Goal: Information Seeking & Learning: Learn about a topic

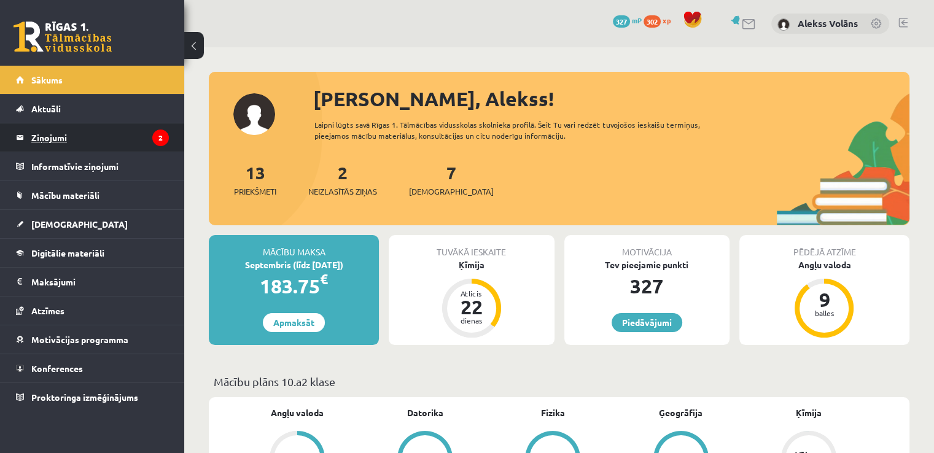
click at [150, 141] on legend "Ziņojumi 2" at bounding box center [99, 137] width 137 height 28
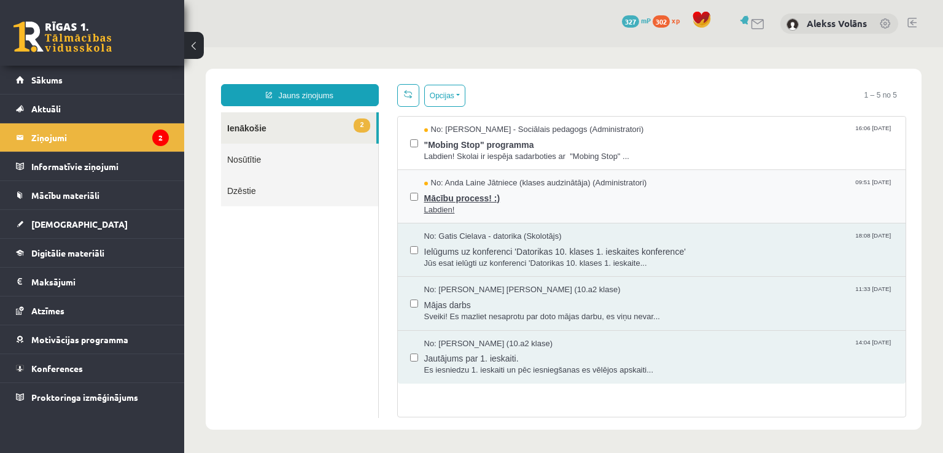
click at [546, 202] on span "Mācību process! :)" at bounding box center [659, 196] width 470 height 15
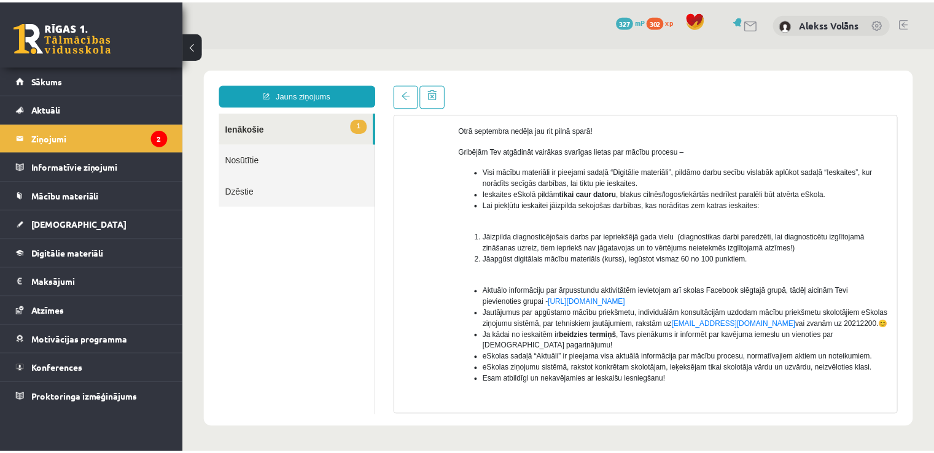
scroll to position [195, 0]
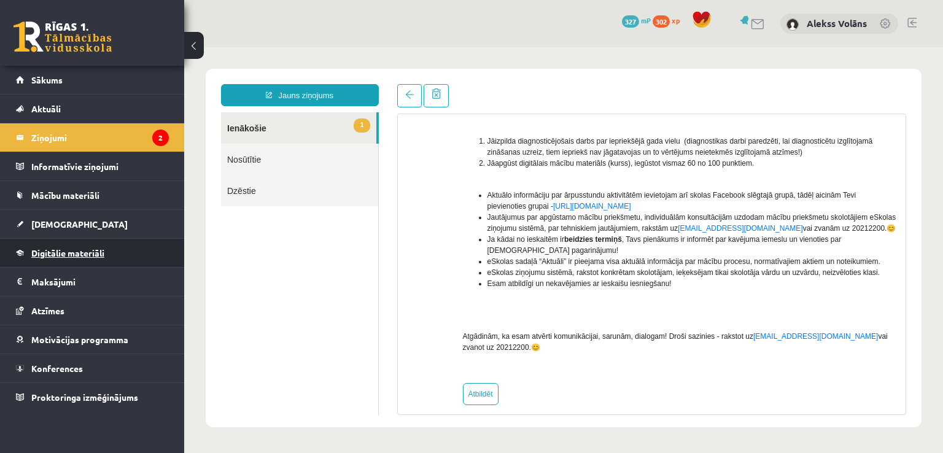
click at [134, 255] on link "Digitālie materiāli" at bounding box center [92, 253] width 153 height 28
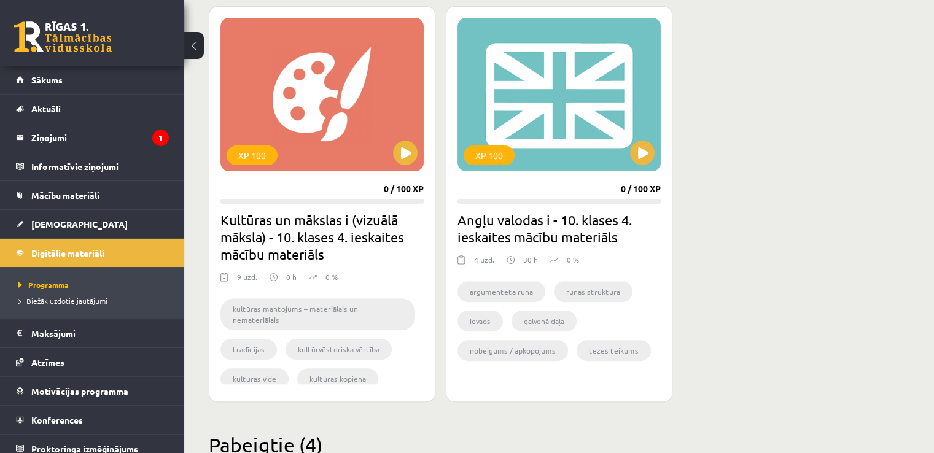
scroll to position [265, 0]
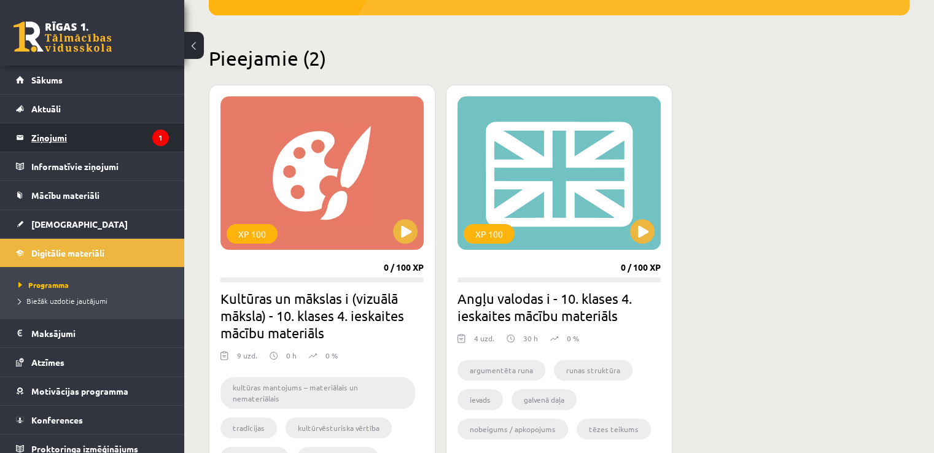
click at [96, 141] on legend "Ziņojumi 1" at bounding box center [99, 137] width 137 height 28
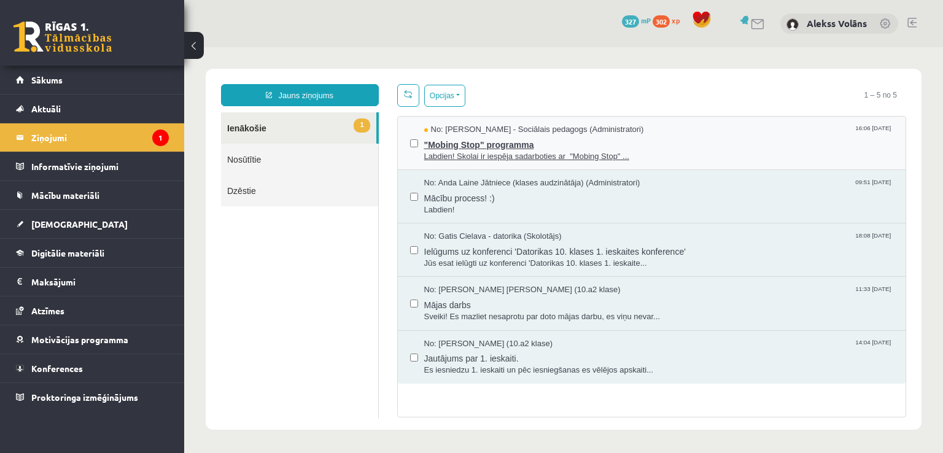
click at [766, 139] on span ""Mobing Stop" programma" at bounding box center [659, 143] width 470 height 15
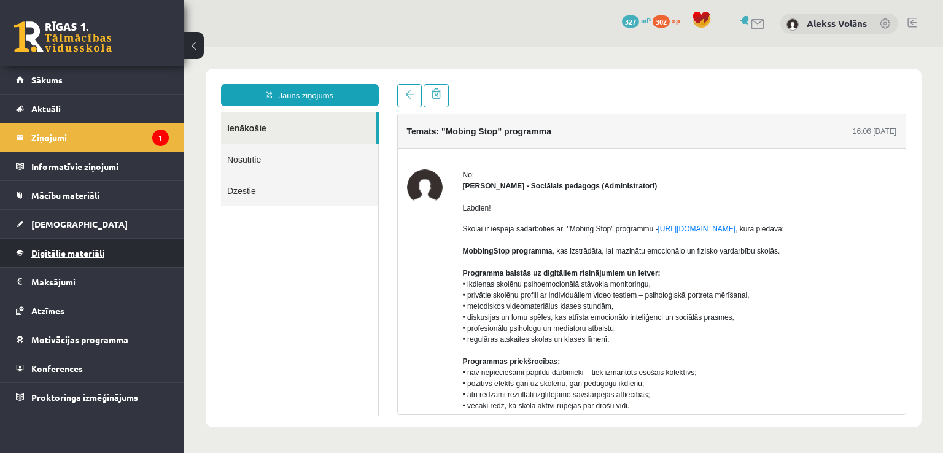
click at [55, 253] on span "Digitālie materiāli" at bounding box center [67, 252] width 73 height 11
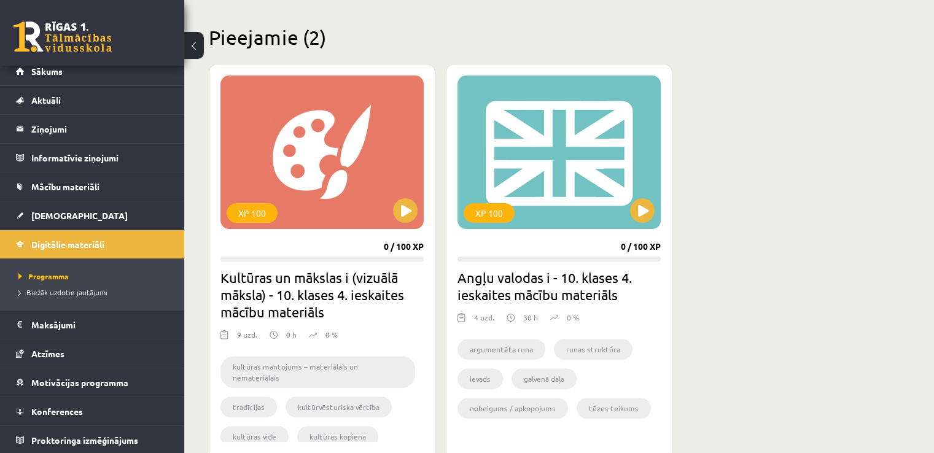
scroll to position [220, 0]
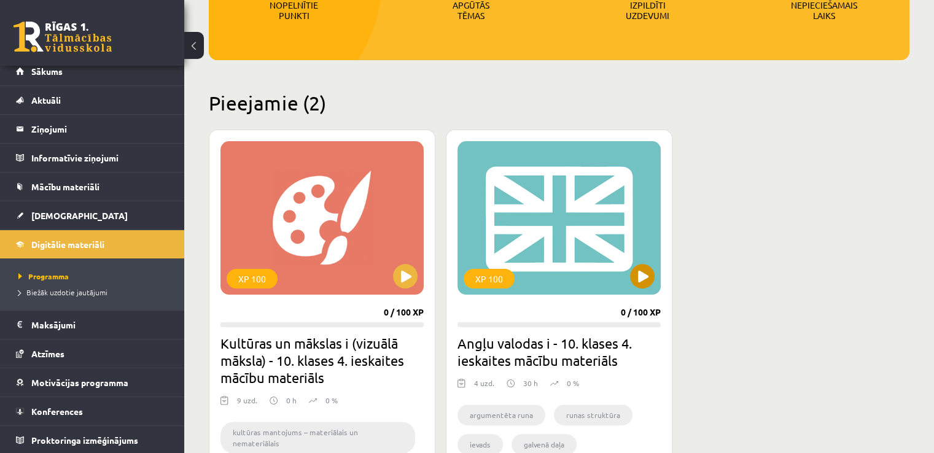
drag, startPoint x: 678, startPoint y: 224, endPoint x: 645, endPoint y: 278, distance: 63.1
click at [645, 278] on div "XP 100 0 / 100 XP Kultūras un mākslas i (vizuālā māksla) - 10. klases 4. ieskai…" at bounding box center [559, 328] width 700 height 396
click at [645, 278] on button at bounding box center [642, 276] width 25 height 25
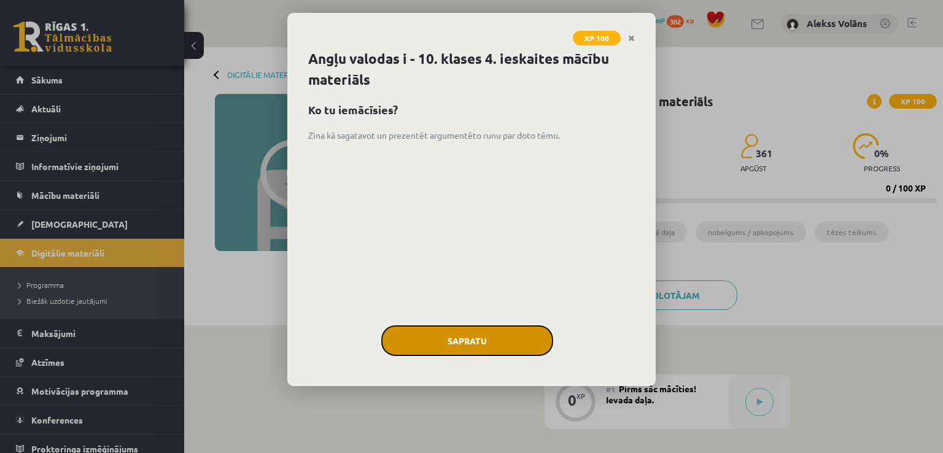
click at [541, 347] on button "Sapratu" at bounding box center [467, 340] width 172 height 31
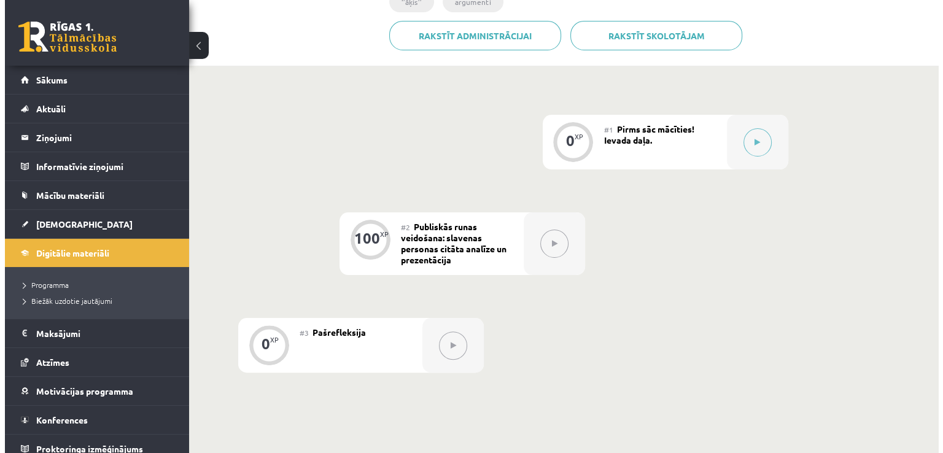
scroll to position [255, 0]
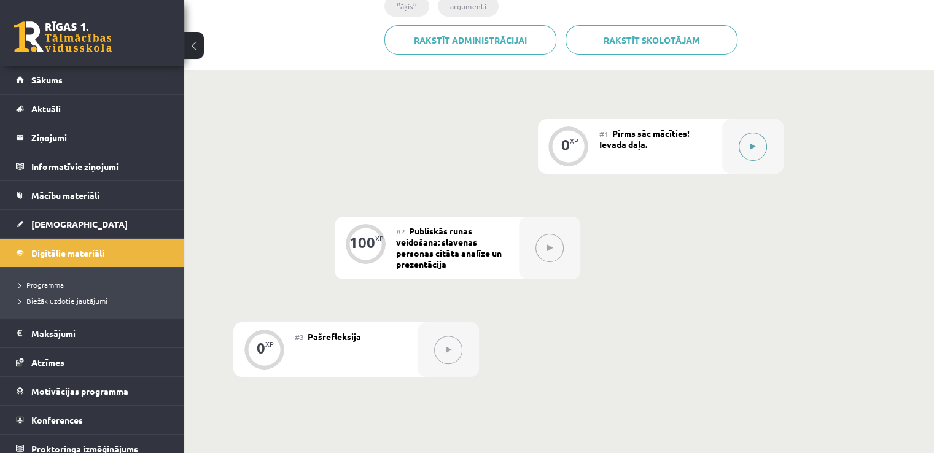
click at [757, 155] on button at bounding box center [752, 147] width 28 height 28
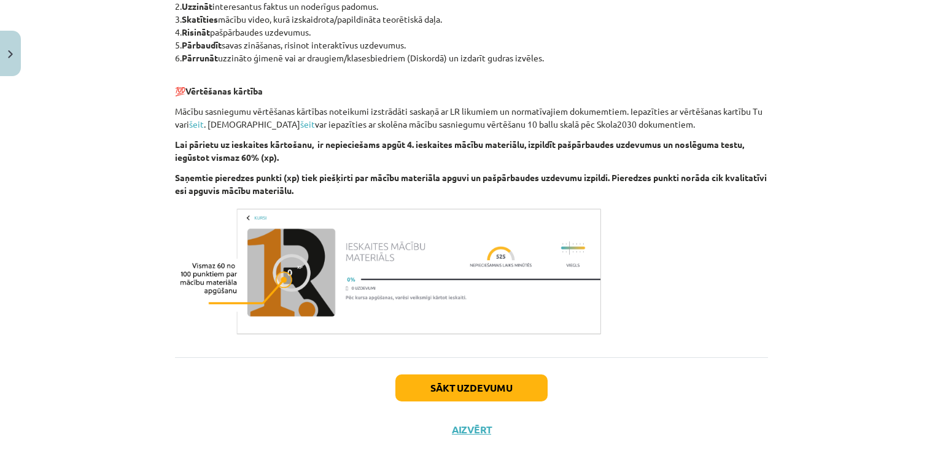
scroll to position [392, 0]
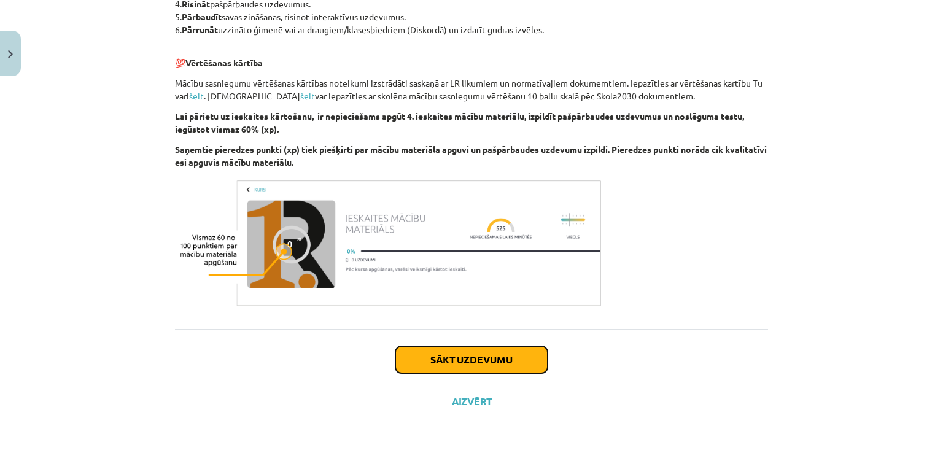
click at [508, 364] on button "Sākt uzdevumu" at bounding box center [471, 359] width 152 height 27
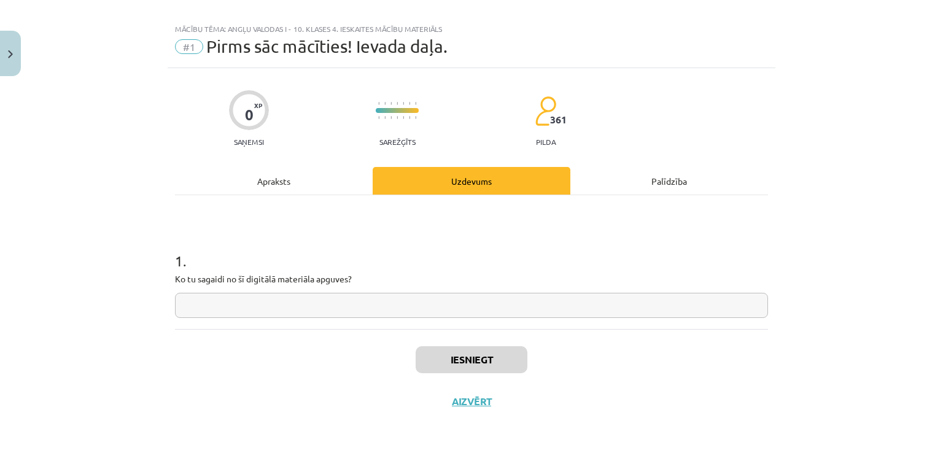
scroll to position [13, 0]
click at [477, 313] on input "text" at bounding box center [471, 305] width 593 height 25
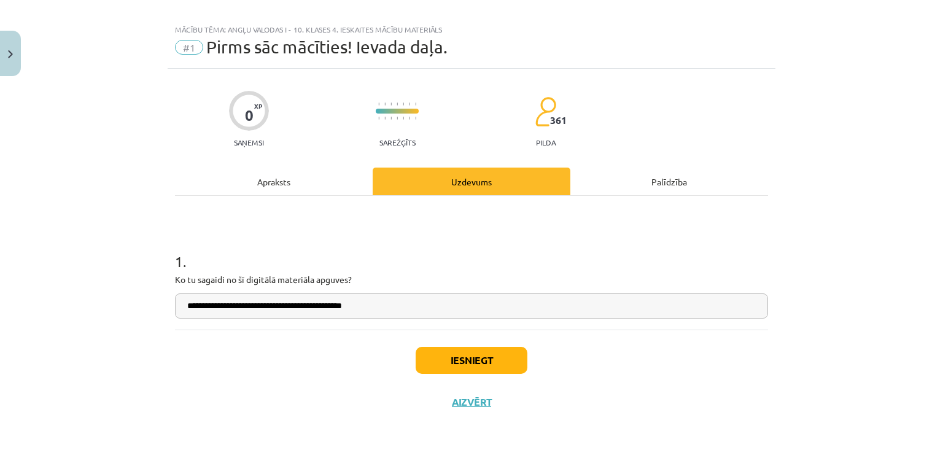
type input "**********"
click at [489, 356] on button "Iesniegt" at bounding box center [472, 360] width 112 height 27
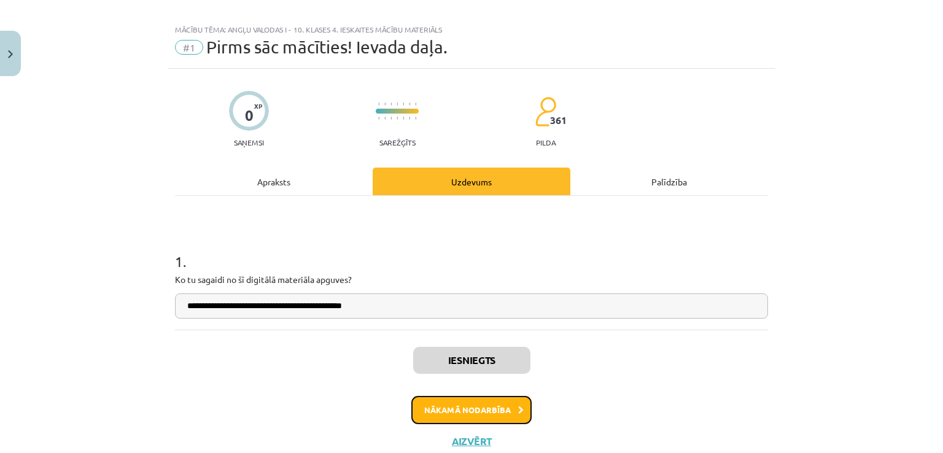
click at [484, 408] on button "Nākamā nodarbība" at bounding box center [471, 410] width 120 height 28
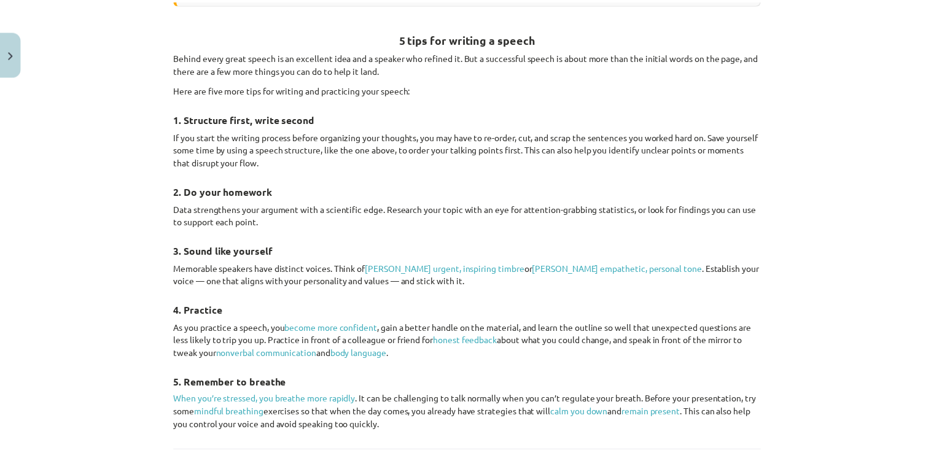
scroll to position [1818, 0]
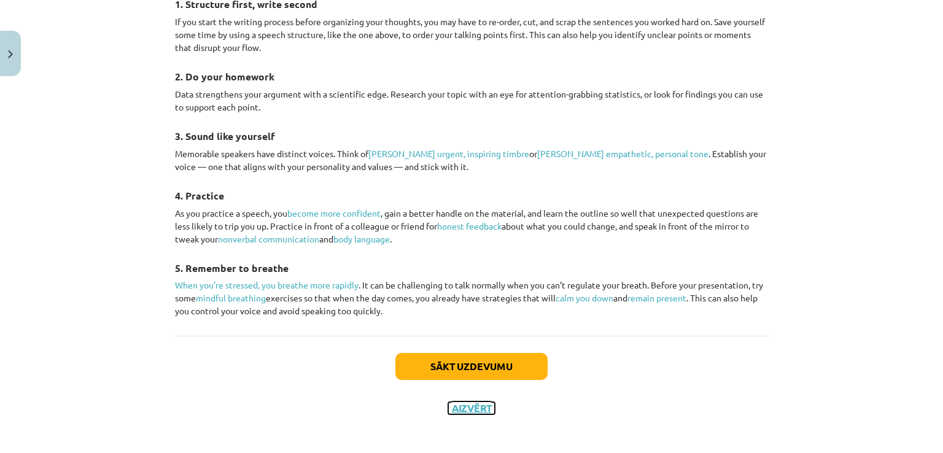
click at [471, 402] on button "Aizvērt" at bounding box center [471, 408] width 47 height 12
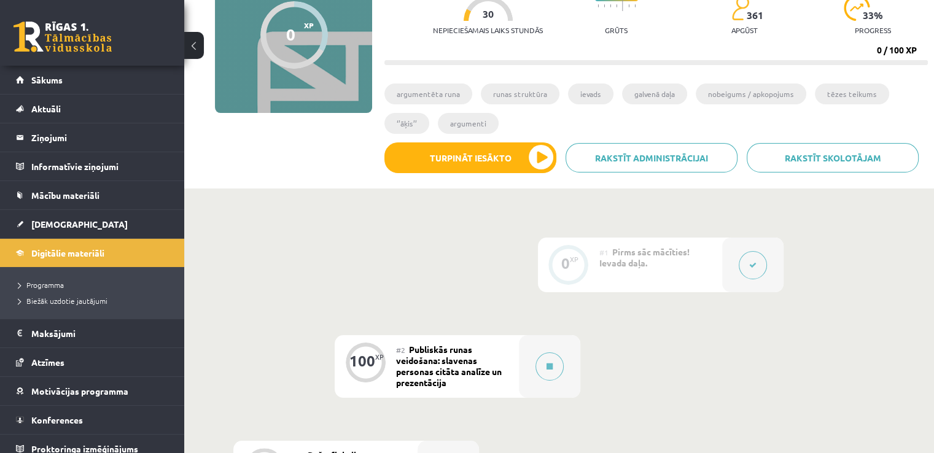
scroll to position [44, 0]
